Goal: Understand process/instructions: Learn how to perform a task or action

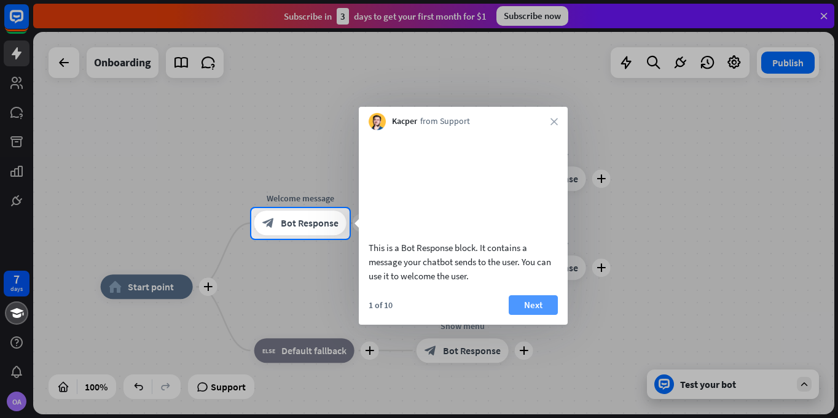
click at [528, 315] on button "Next" at bounding box center [533, 306] width 49 height 20
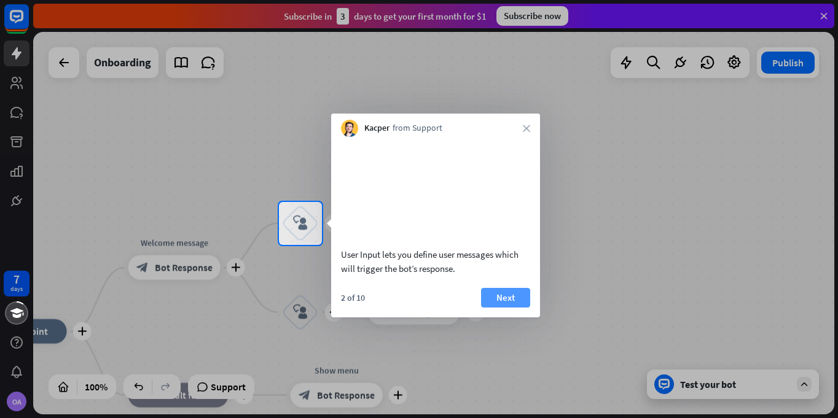
click at [501, 308] on button "Next" at bounding box center [505, 298] width 49 height 20
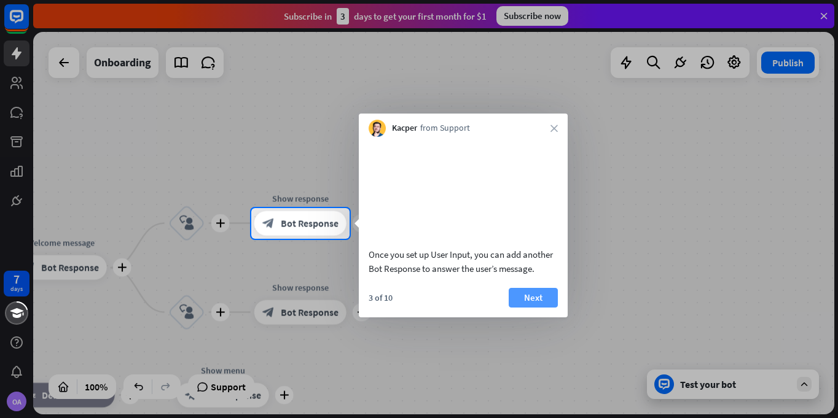
click at [531, 308] on button "Next" at bounding box center [533, 298] width 49 height 20
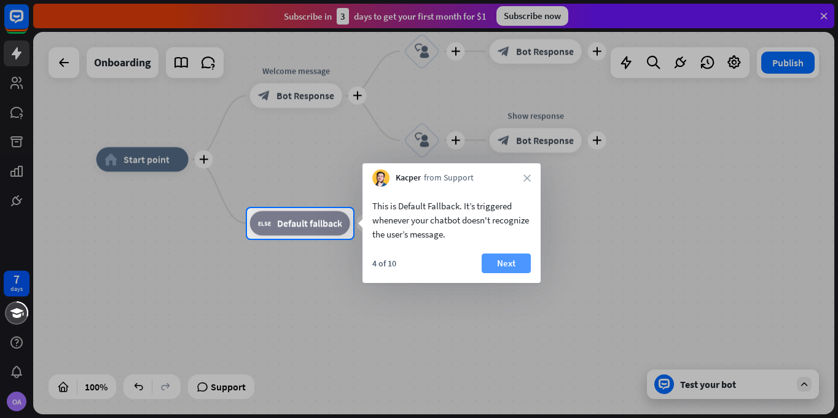
click at [494, 259] on button "Next" at bounding box center [506, 264] width 49 height 20
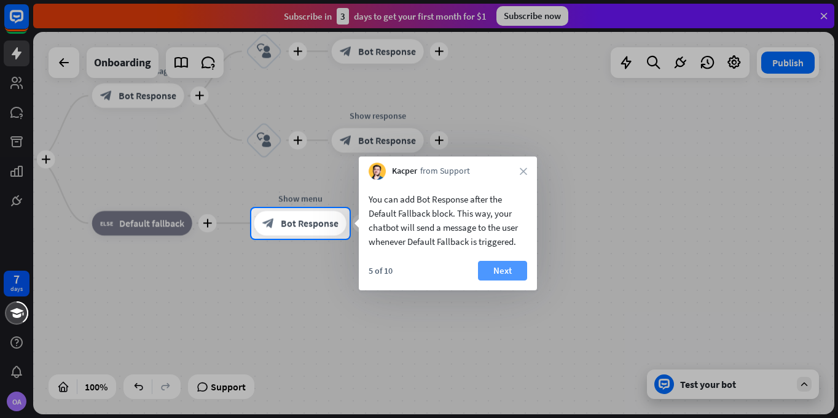
click at [501, 267] on button "Next" at bounding box center [502, 271] width 49 height 20
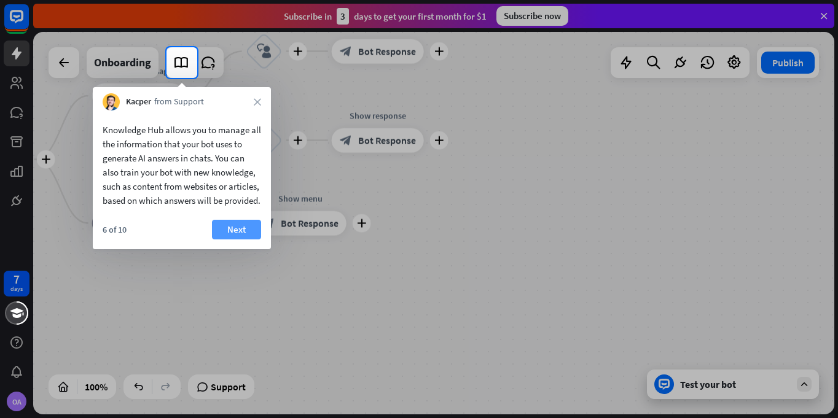
click at [232, 240] on button "Next" at bounding box center [236, 230] width 49 height 20
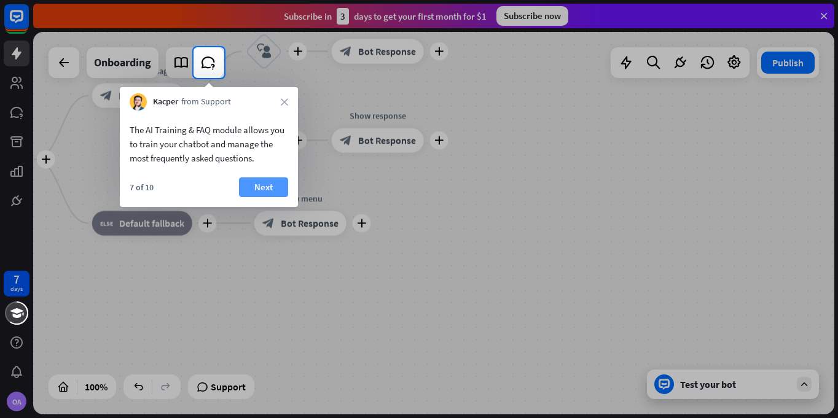
click at [263, 184] on button "Next" at bounding box center [263, 188] width 49 height 20
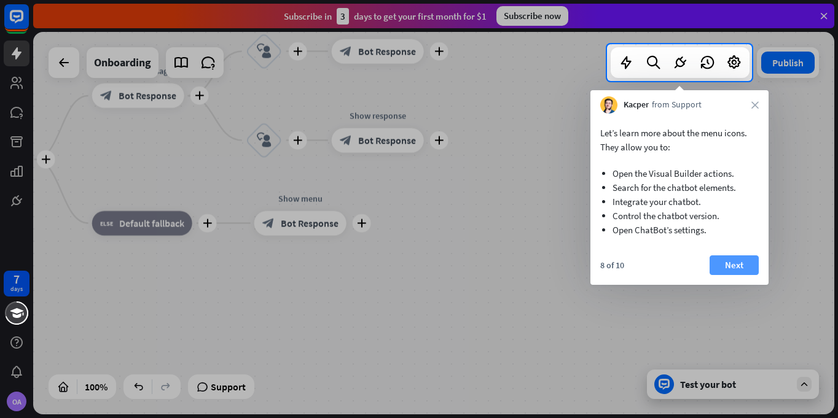
click at [731, 260] on button "Next" at bounding box center [734, 266] width 49 height 20
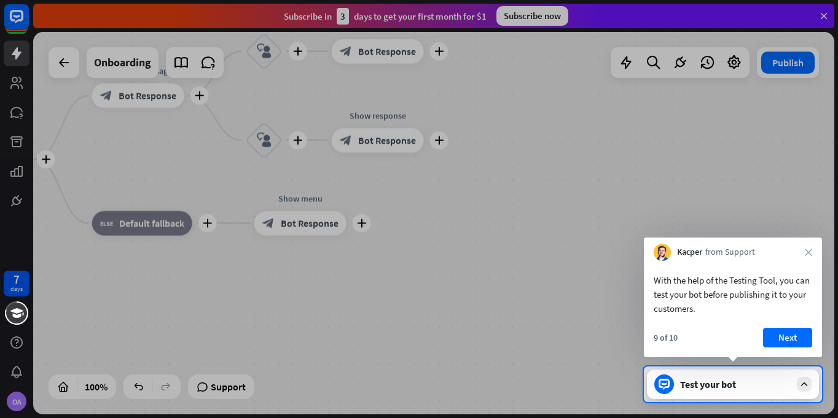
click at [717, 261] on div "With the help of the Testing Tool, you can test your bot before publishing it t…" at bounding box center [733, 291] width 178 height 61
click at [809, 252] on icon "close" at bounding box center [808, 252] width 7 height 7
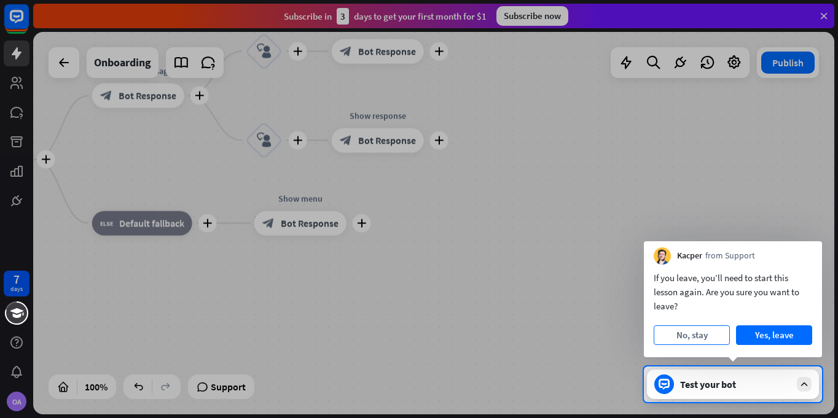
click at [702, 338] on button "No, stay" at bounding box center [692, 336] width 76 height 20
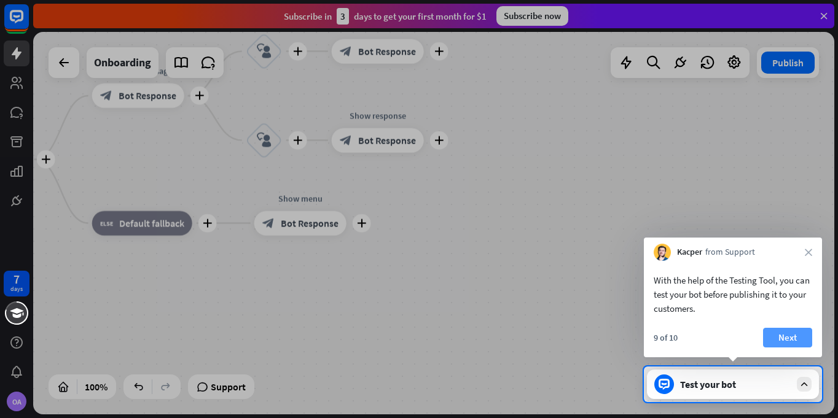
click at [778, 334] on button "Next" at bounding box center [787, 338] width 49 height 20
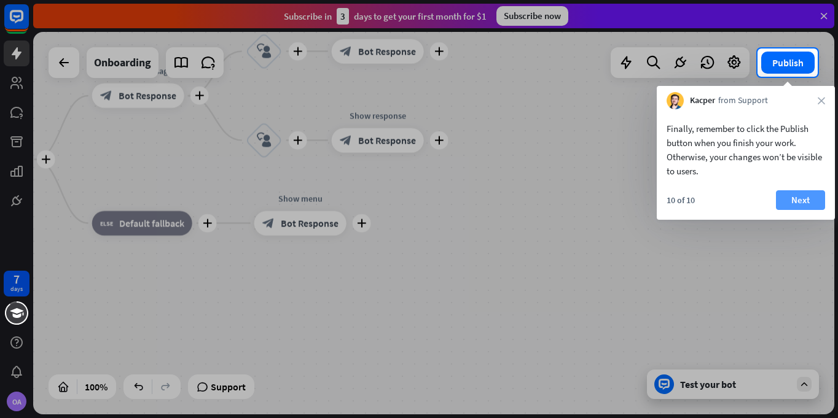
click at [799, 206] on button "Next" at bounding box center [800, 200] width 49 height 20
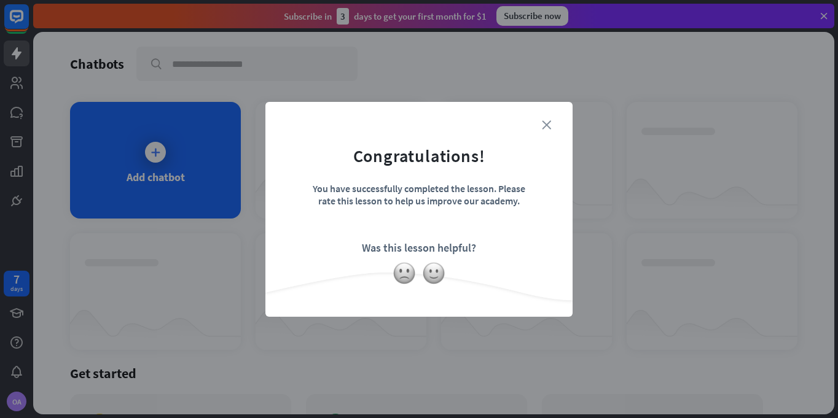
click at [551, 126] on icon "close" at bounding box center [546, 124] width 9 height 9
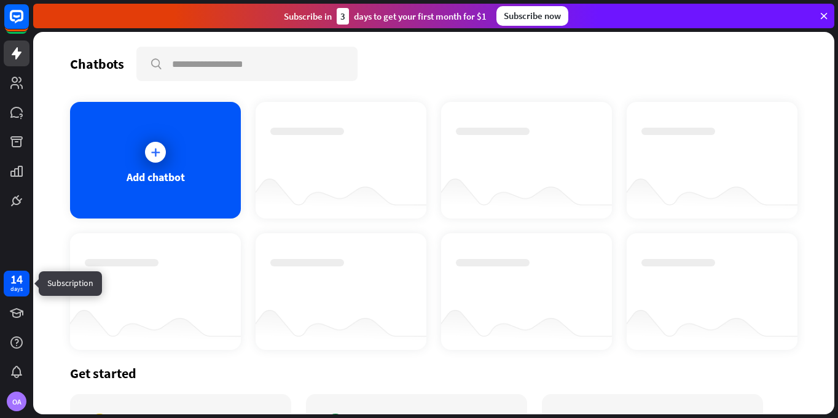
click at [21, 289] on div "days" at bounding box center [16, 289] width 12 height 9
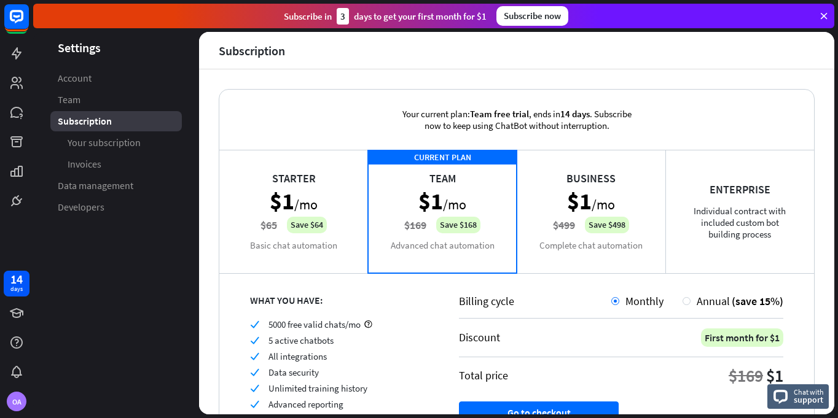
click at [435, 77] on div "Your current plan: Team free trial , ends [DATE] . Subscribe now to keep using …" at bounding box center [516, 241] width 635 height 345
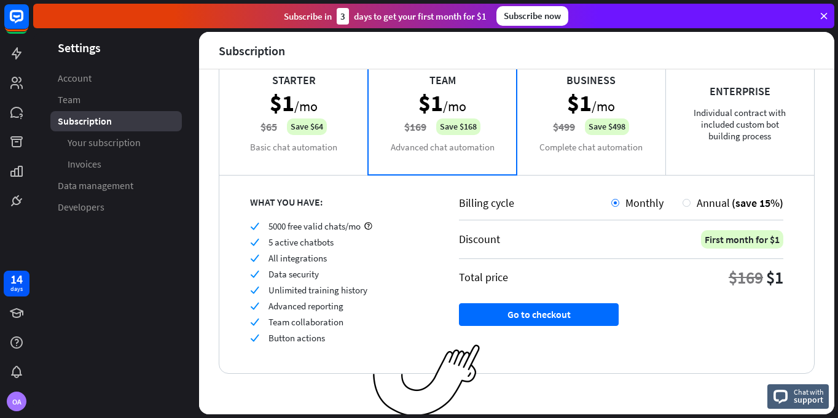
scroll to position [101, 0]
